Goal: Task Accomplishment & Management: Manage account settings

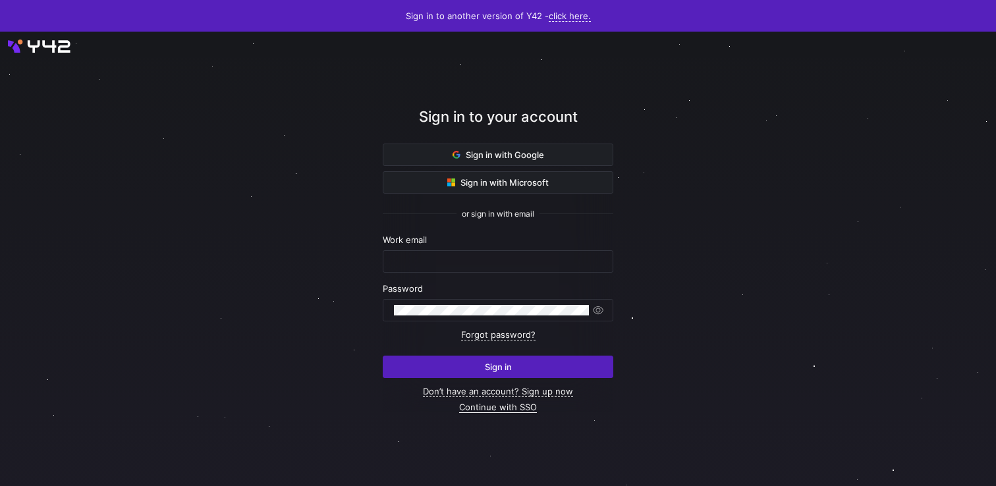
click at [496, 406] on link "Continue with SSO" at bounding box center [498, 407] width 78 height 11
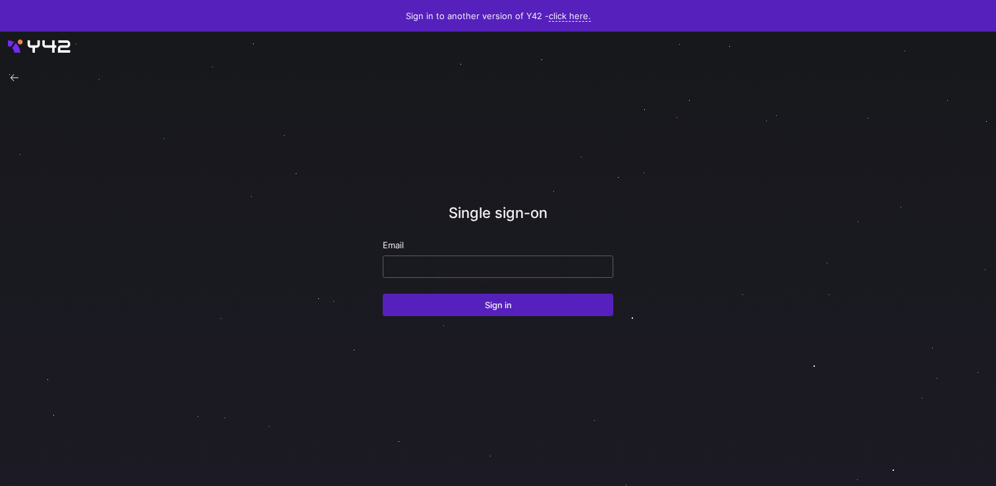
click at [472, 265] on input "email" at bounding box center [498, 266] width 208 height 11
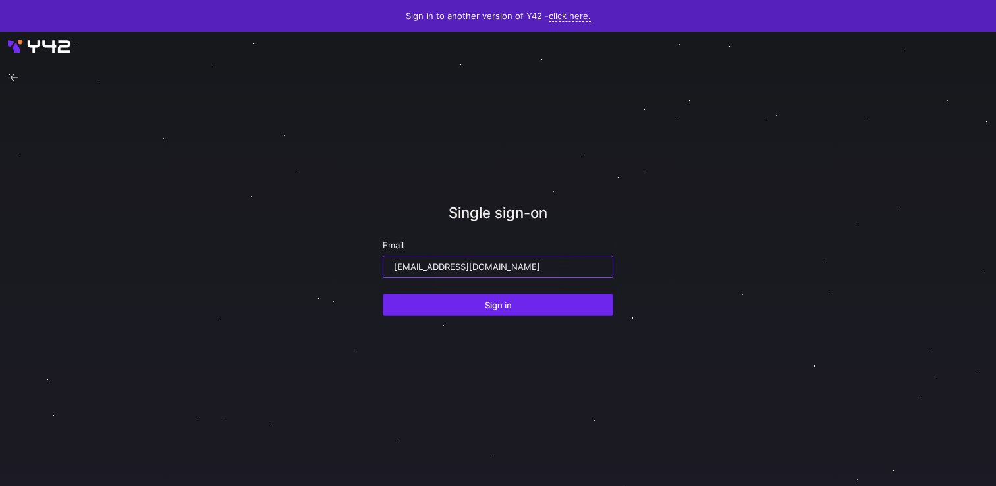
type input "[EMAIL_ADDRESS][DOMAIN_NAME]"
click at [487, 301] on span "Sign in" at bounding box center [498, 305] width 27 height 11
